Goal: Find specific page/section: Find specific page/section

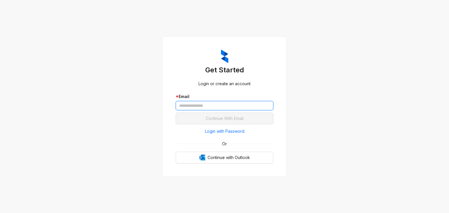
click at [218, 103] on input "text" at bounding box center [225, 105] width 98 height 9
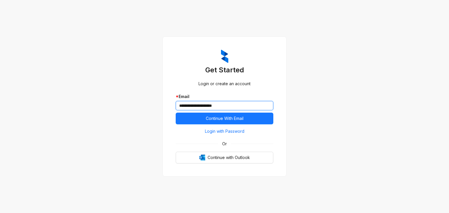
type input "**********"
click at [176, 113] on button "Continue With Email" at bounding box center [225, 119] width 98 height 12
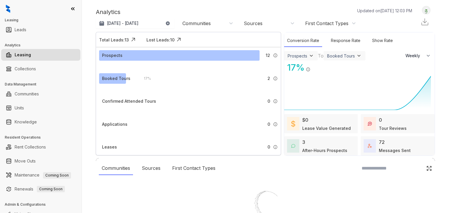
select select "******"
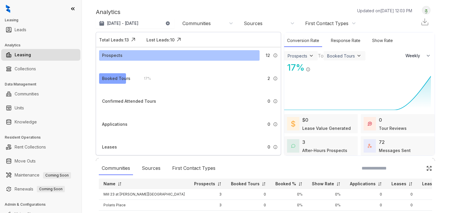
click at [110, 76] on div "Booked Tours" at bounding box center [116, 78] width 28 height 6
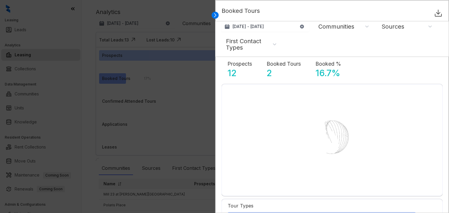
select select "******"
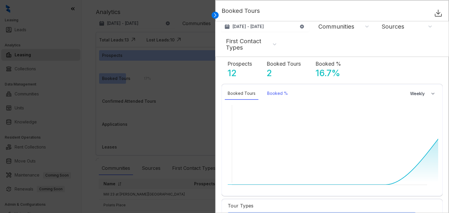
click at [279, 94] on div "Booked %" at bounding box center [277, 93] width 27 height 13
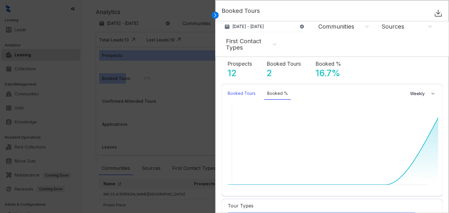
click at [248, 93] on div "Booked Tours" at bounding box center [242, 93] width 34 height 13
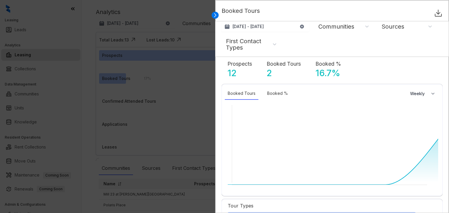
click at [191, 113] on div at bounding box center [224, 106] width 449 height 213
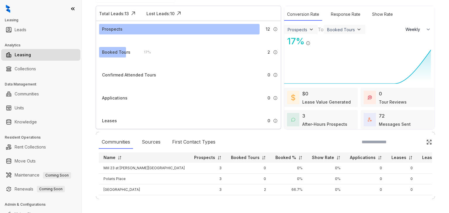
scroll to position [8, 0]
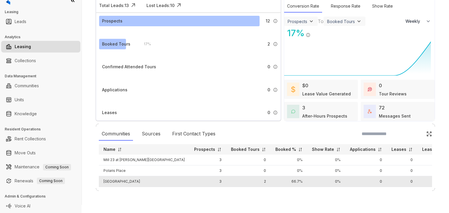
click at [124, 184] on td "[GEOGRAPHIC_DATA]" at bounding box center [144, 182] width 91 height 11
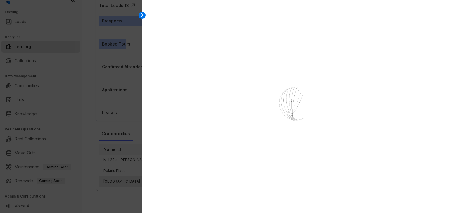
select select "******"
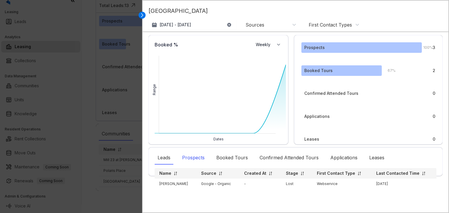
click at [201, 158] on div "Prospects" at bounding box center [193, 157] width 28 height 13
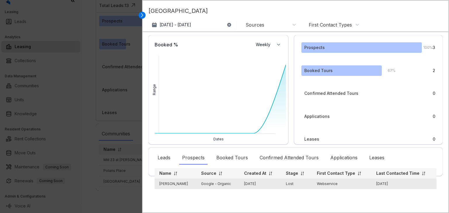
click at [196, 184] on td "Google - Organic" at bounding box center [217, 184] width 43 height 11
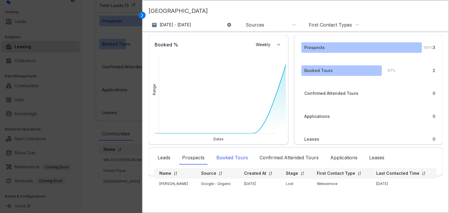
click at [227, 157] on div "Booked Tours" at bounding box center [231, 157] width 37 height 13
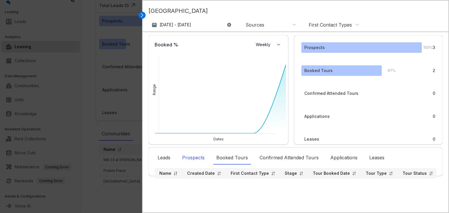
click at [196, 160] on div "Prospects" at bounding box center [193, 157] width 28 height 13
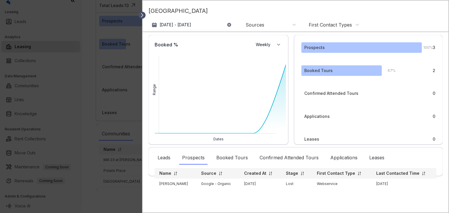
click at [145, 14] on icon at bounding box center [142, 15] width 6 height 6
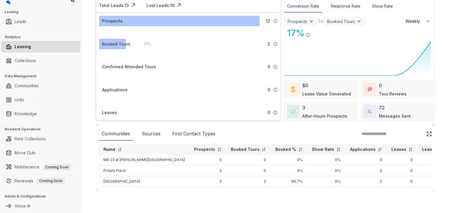
scroll to position [0, 0]
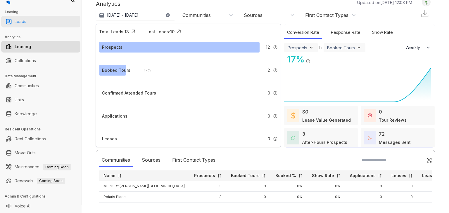
click at [26, 22] on link "Leads" at bounding box center [21, 22] width 12 height 12
click at [26, 25] on link "Leads" at bounding box center [21, 22] width 12 height 12
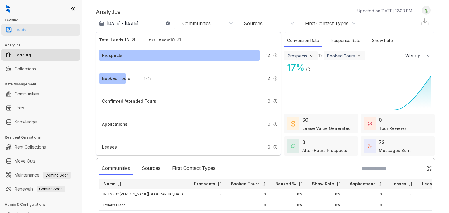
click at [25, 32] on link "Leads" at bounding box center [21, 30] width 12 height 12
click at [31, 55] on link "Leasing" at bounding box center [23, 55] width 16 height 12
click at [26, 28] on link "Leads" at bounding box center [21, 30] width 12 height 12
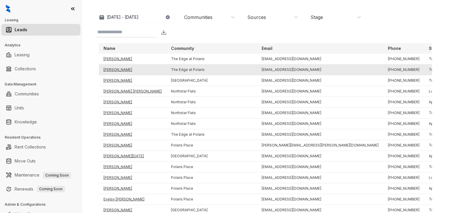
scroll to position [23, 0]
click at [201, 88] on td "Northstar Flats" at bounding box center [211, 91] width 91 height 11
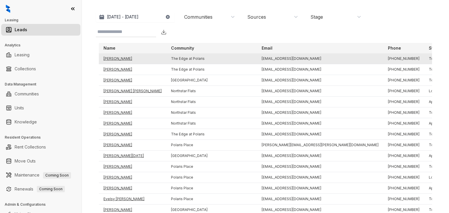
click at [123, 57] on td "[PERSON_NAME]" at bounding box center [133, 58] width 68 height 11
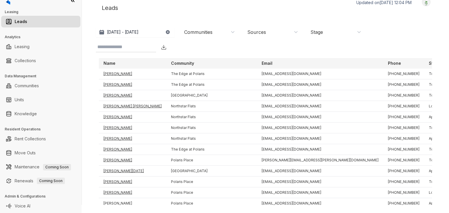
scroll to position [0, 0]
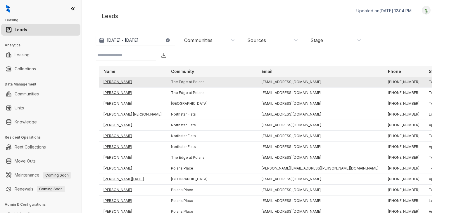
click at [116, 83] on td "[PERSON_NAME]" at bounding box center [133, 82] width 68 height 11
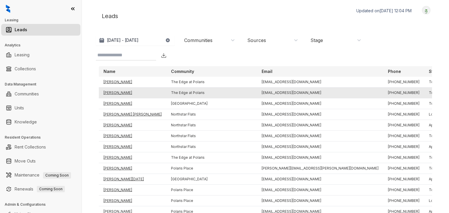
click at [117, 92] on td "[PERSON_NAME]" at bounding box center [133, 93] width 68 height 11
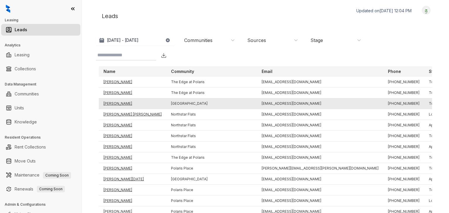
click at [117, 104] on td "[PERSON_NAME]" at bounding box center [133, 104] width 68 height 11
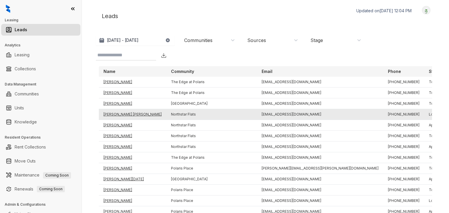
click at [116, 113] on td "[PERSON_NAME] [PERSON_NAME]" at bounding box center [133, 114] width 68 height 11
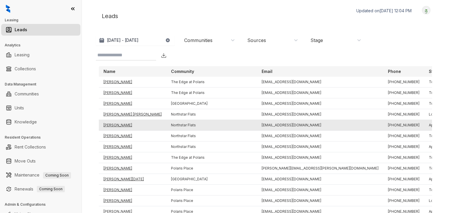
click at [116, 124] on td "[PERSON_NAME]" at bounding box center [133, 125] width 68 height 11
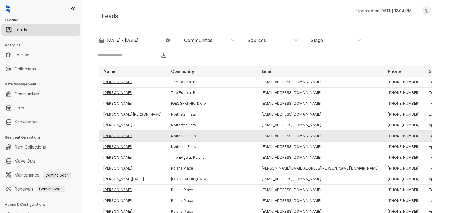
click at [116, 136] on td "[PERSON_NAME]" at bounding box center [133, 136] width 68 height 11
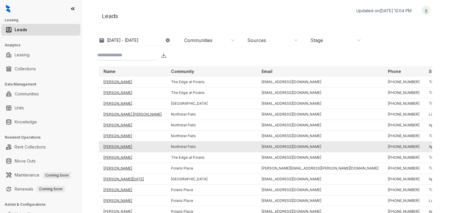
click at [116, 145] on td "[PERSON_NAME]" at bounding box center [133, 147] width 68 height 11
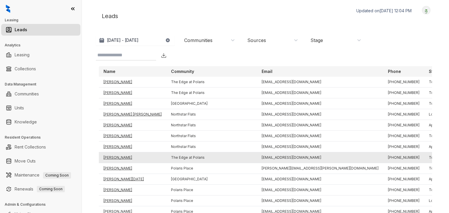
click at [116, 156] on td "[PERSON_NAME]" at bounding box center [133, 158] width 68 height 11
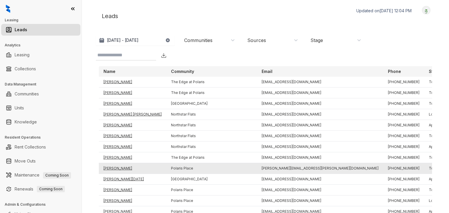
click at [117, 170] on td "[PERSON_NAME]" at bounding box center [133, 168] width 68 height 11
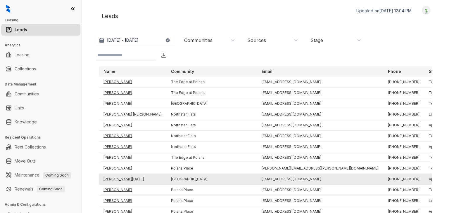
click at [116, 182] on td "[PERSON_NAME][DATE]" at bounding box center [133, 179] width 68 height 11
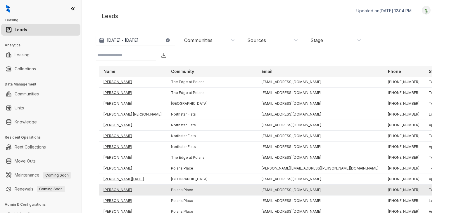
click at [116, 190] on td "[PERSON_NAME]" at bounding box center [133, 190] width 68 height 11
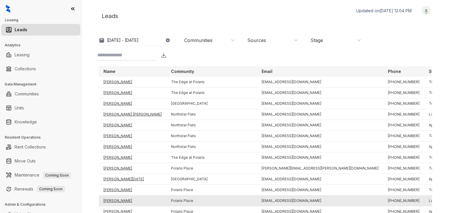
click at [116, 198] on td "[PERSON_NAME]" at bounding box center [133, 201] width 68 height 11
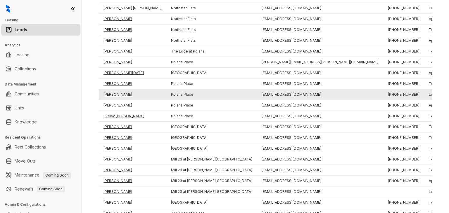
scroll to position [109, 0]
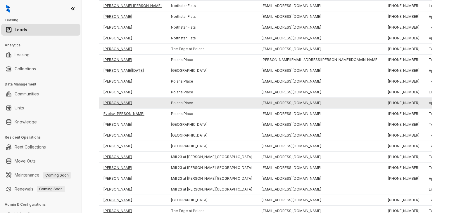
click at [122, 103] on td "[PERSON_NAME]" at bounding box center [133, 103] width 68 height 11
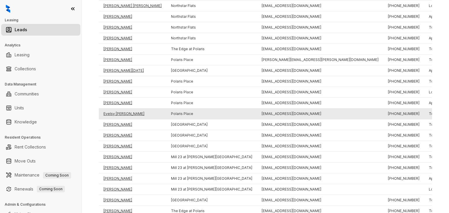
click at [120, 114] on td "Evelsy [PERSON_NAME]" at bounding box center [133, 114] width 68 height 11
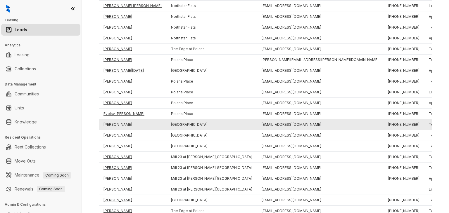
click at [120, 123] on td "[PERSON_NAME]" at bounding box center [133, 125] width 68 height 11
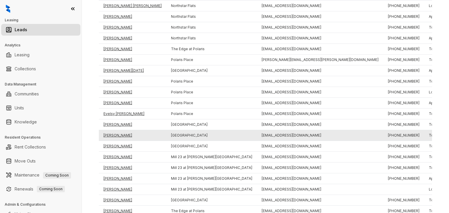
click at [116, 131] on td "[PERSON_NAME]" at bounding box center [133, 135] width 68 height 11
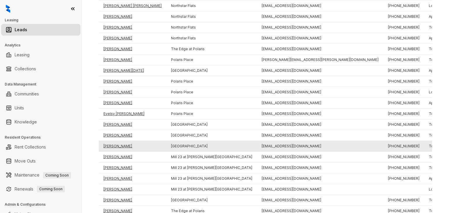
click at [118, 143] on td "[PERSON_NAME]" at bounding box center [133, 146] width 68 height 11
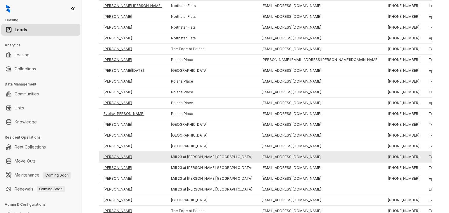
click at [117, 152] on td "[PERSON_NAME]" at bounding box center [133, 157] width 68 height 11
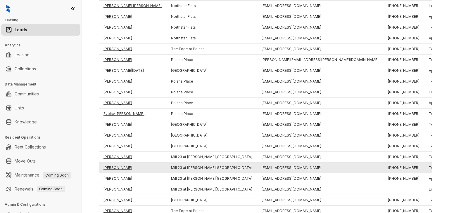
click at [116, 163] on td "[PERSON_NAME]" at bounding box center [133, 168] width 68 height 11
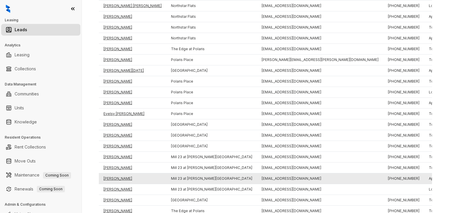
click at [116, 176] on td "[PERSON_NAME]" at bounding box center [133, 179] width 68 height 11
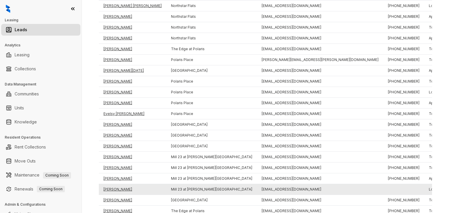
click at [113, 189] on td "[PERSON_NAME]" at bounding box center [133, 189] width 68 height 11
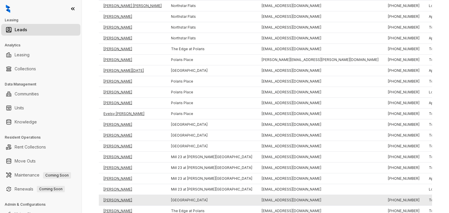
click at [112, 199] on td "[PERSON_NAME]" at bounding box center [133, 200] width 68 height 11
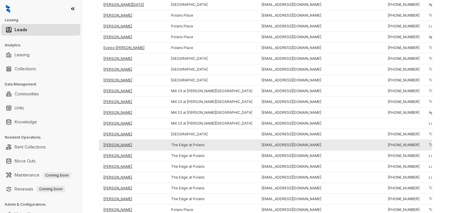
click at [116, 143] on td "[PERSON_NAME]" at bounding box center [133, 145] width 68 height 11
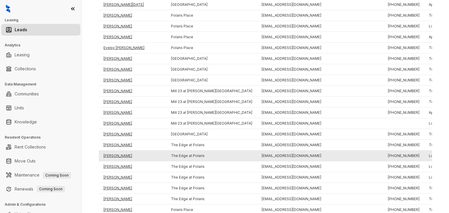
click at [116, 153] on td "[PERSON_NAME]" at bounding box center [133, 156] width 68 height 11
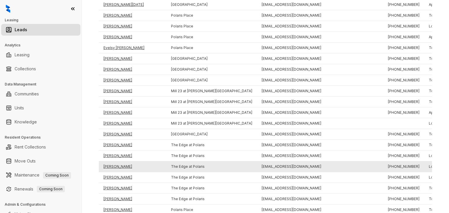
click at [116, 169] on td "[PERSON_NAME]" at bounding box center [133, 167] width 68 height 11
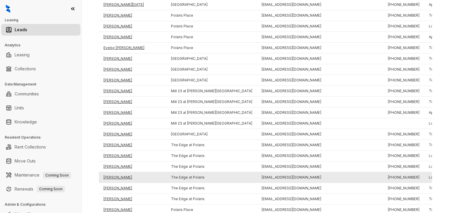
click at [116, 179] on td "[PERSON_NAME]" at bounding box center [133, 177] width 68 height 11
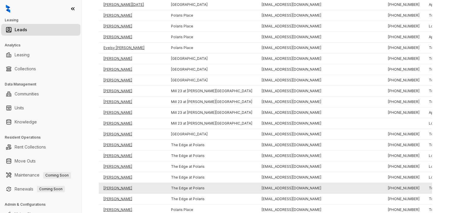
click at [116, 188] on td "[PERSON_NAME]" at bounding box center [133, 188] width 68 height 11
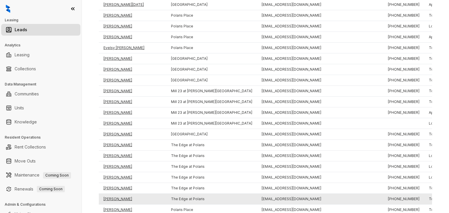
click at [114, 197] on td "[PERSON_NAME]" at bounding box center [133, 199] width 68 height 11
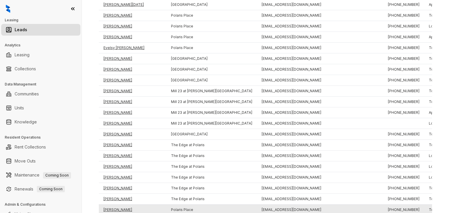
click at [114, 207] on td "[PERSON_NAME]" at bounding box center [133, 210] width 68 height 11
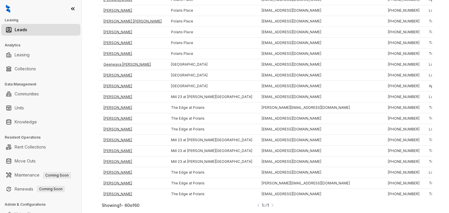
scroll to position [8, 0]
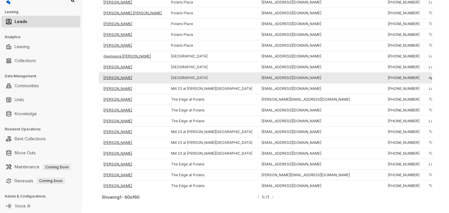
click at [125, 75] on td "[PERSON_NAME]" at bounding box center [133, 78] width 68 height 11
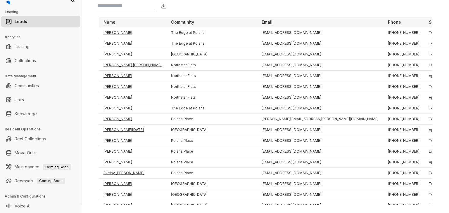
scroll to position [25, 0]
